Goal: Check status: Check status

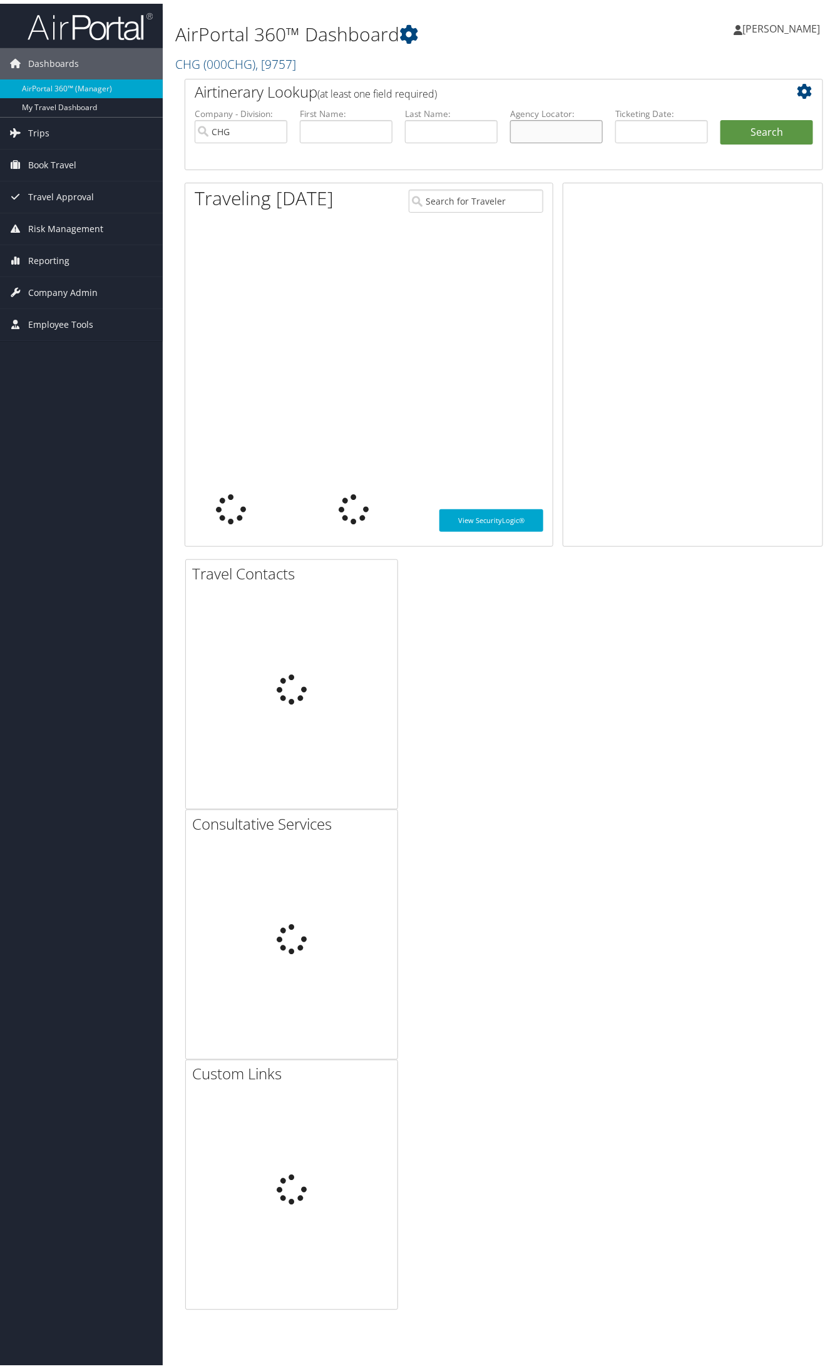
click at [536, 133] on input "text" at bounding box center [556, 127] width 93 height 23
paste input "EFCBQK"
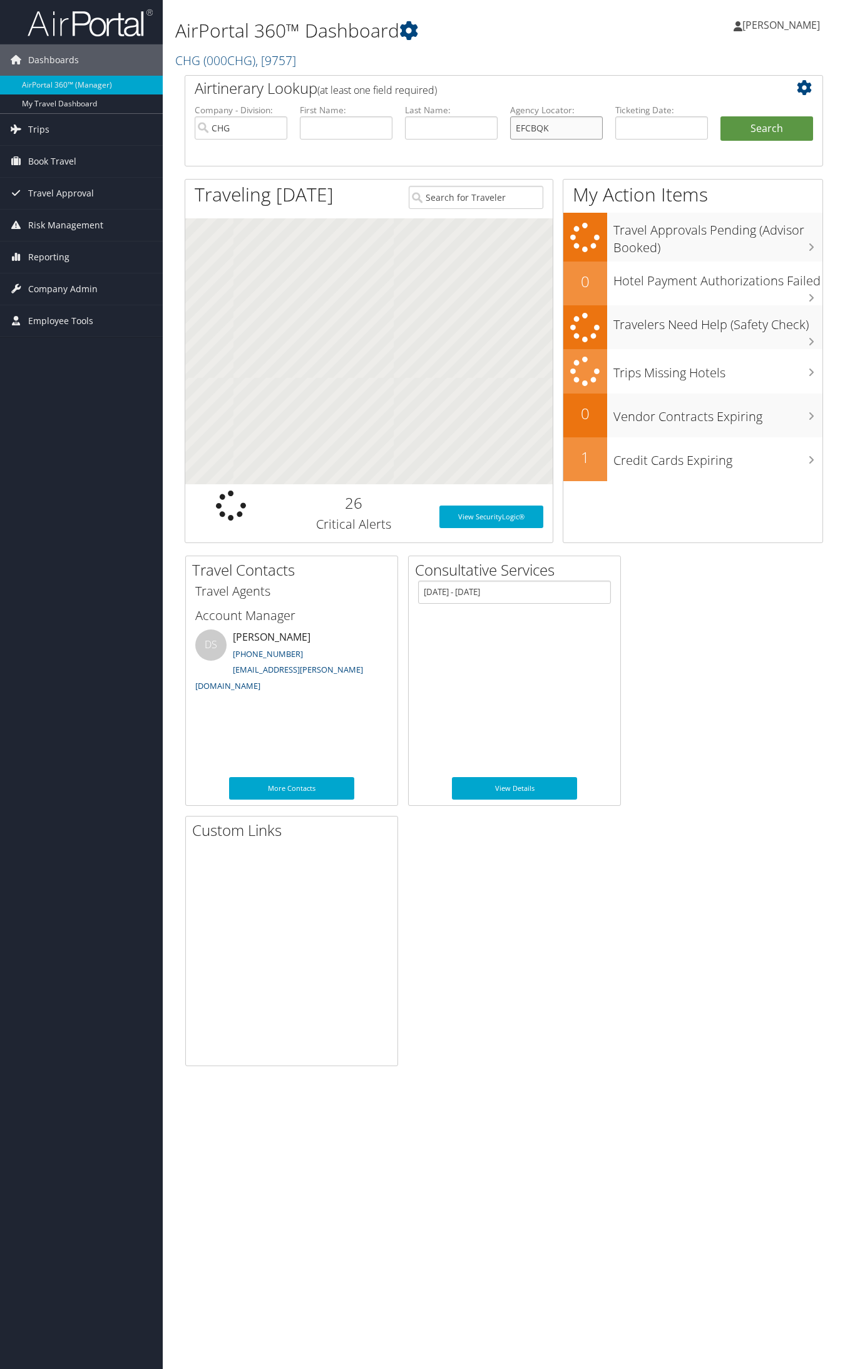
type input "EFCBQK"
click at [720, 116] on button "Search" at bounding box center [766, 128] width 93 height 25
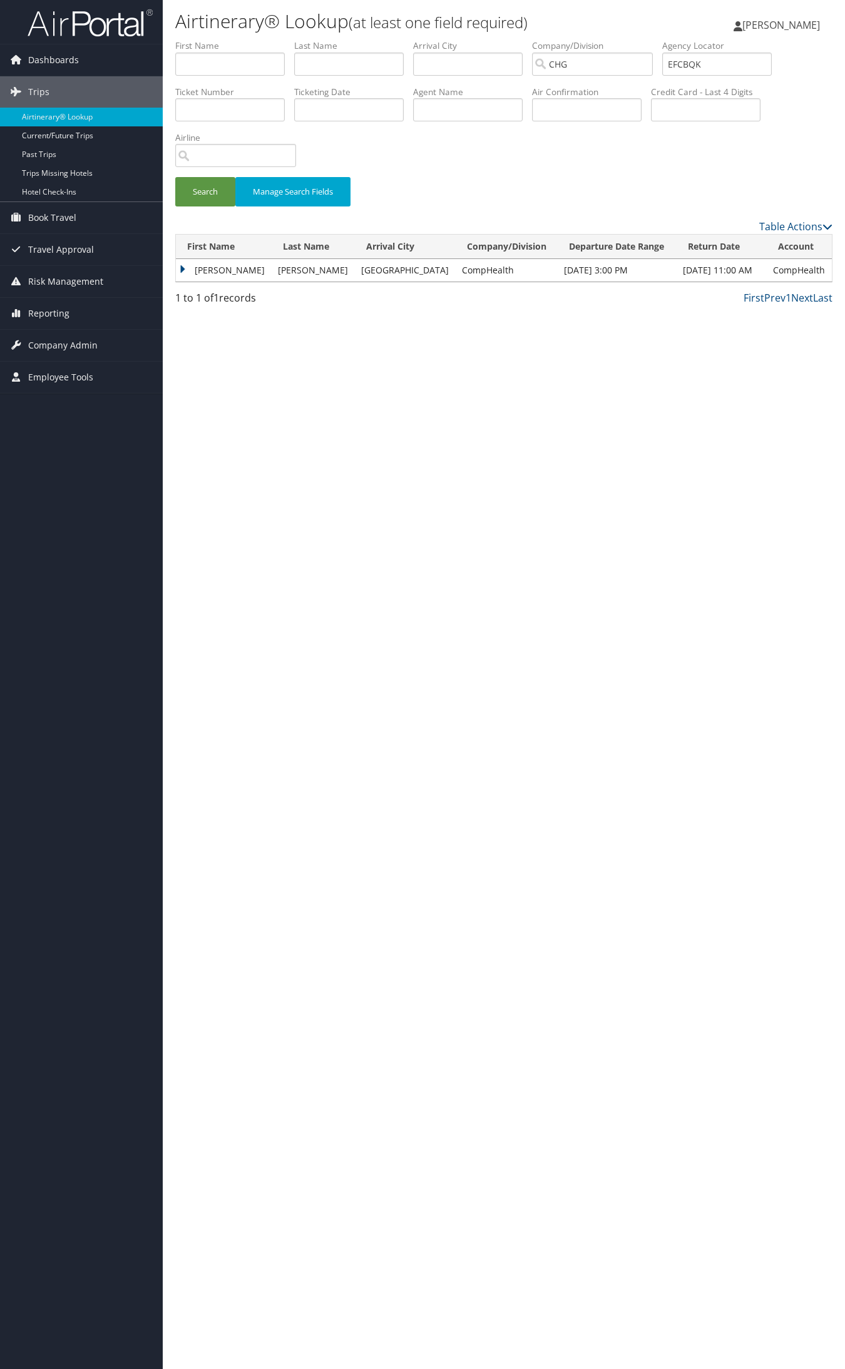
click at [212, 267] on td "Brent" at bounding box center [224, 270] width 96 height 23
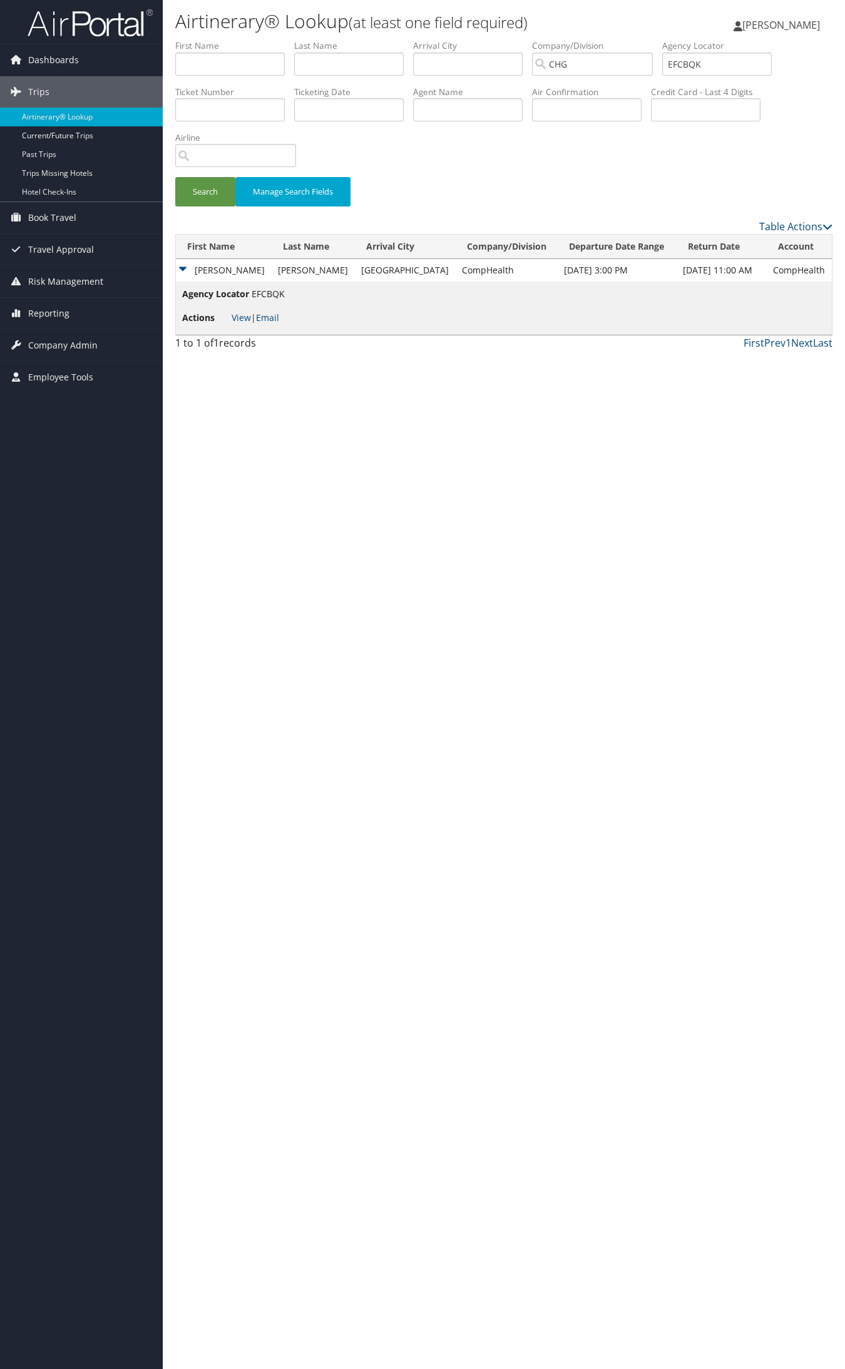
click at [248, 326] on li "Actions View | Email" at bounding box center [233, 318] width 103 height 23
click at [243, 320] on link "View" at bounding box center [241, 318] width 19 height 12
